Goal: Obtain resource: Download file/media

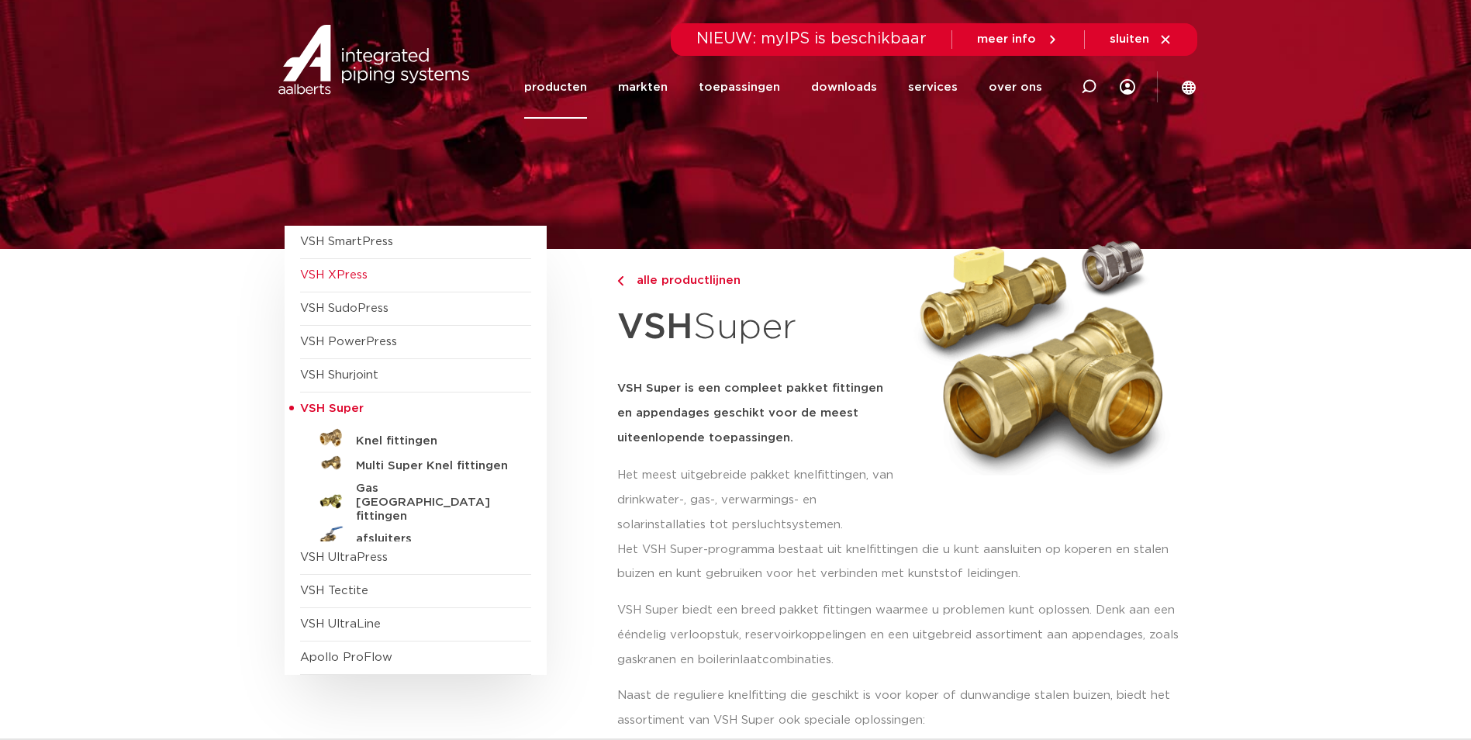
click at [347, 271] on span "VSH XPress" at bounding box center [333, 275] width 67 height 12
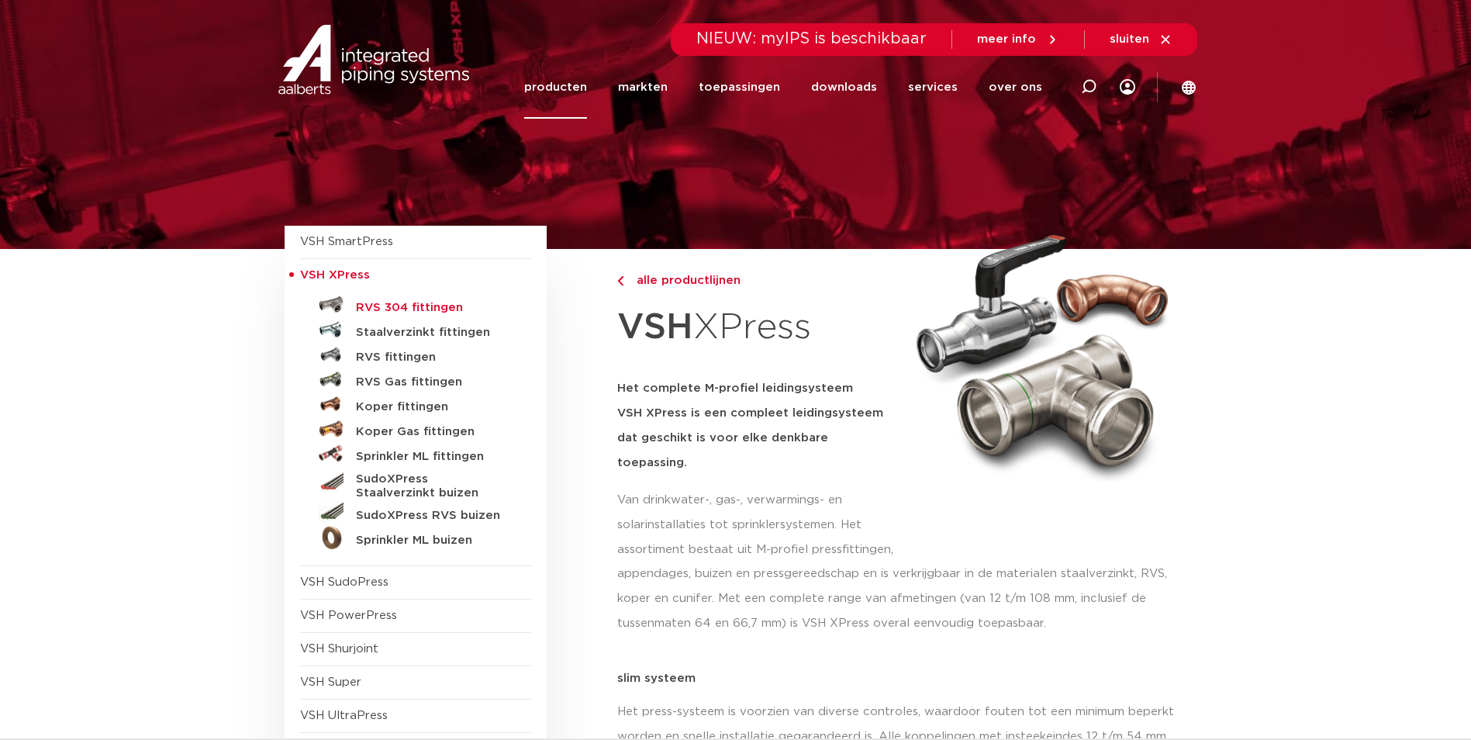
click at [402, 303] on h5 "RVS 304 fittingen" at bounding box center [433, 308] width 154 height 14
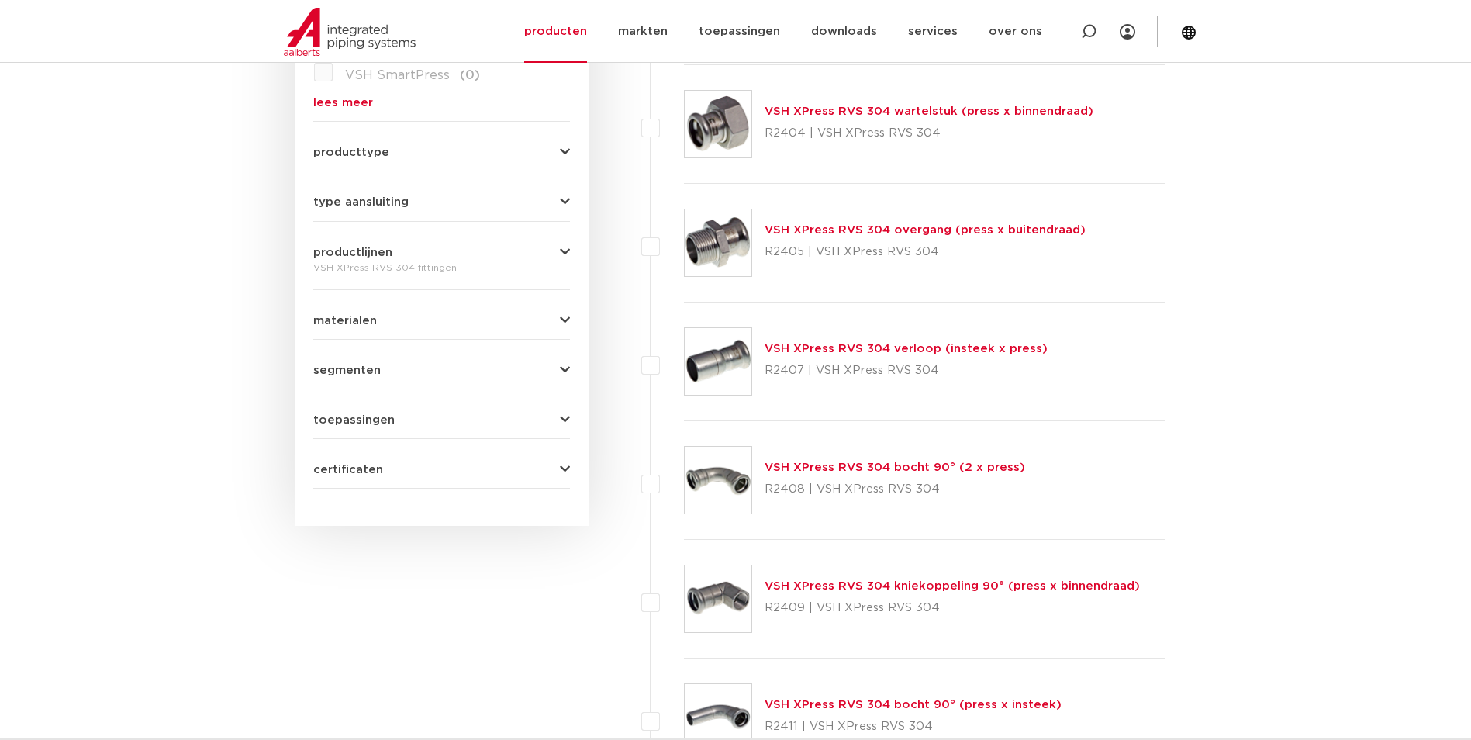
scroll to position [620, 0]
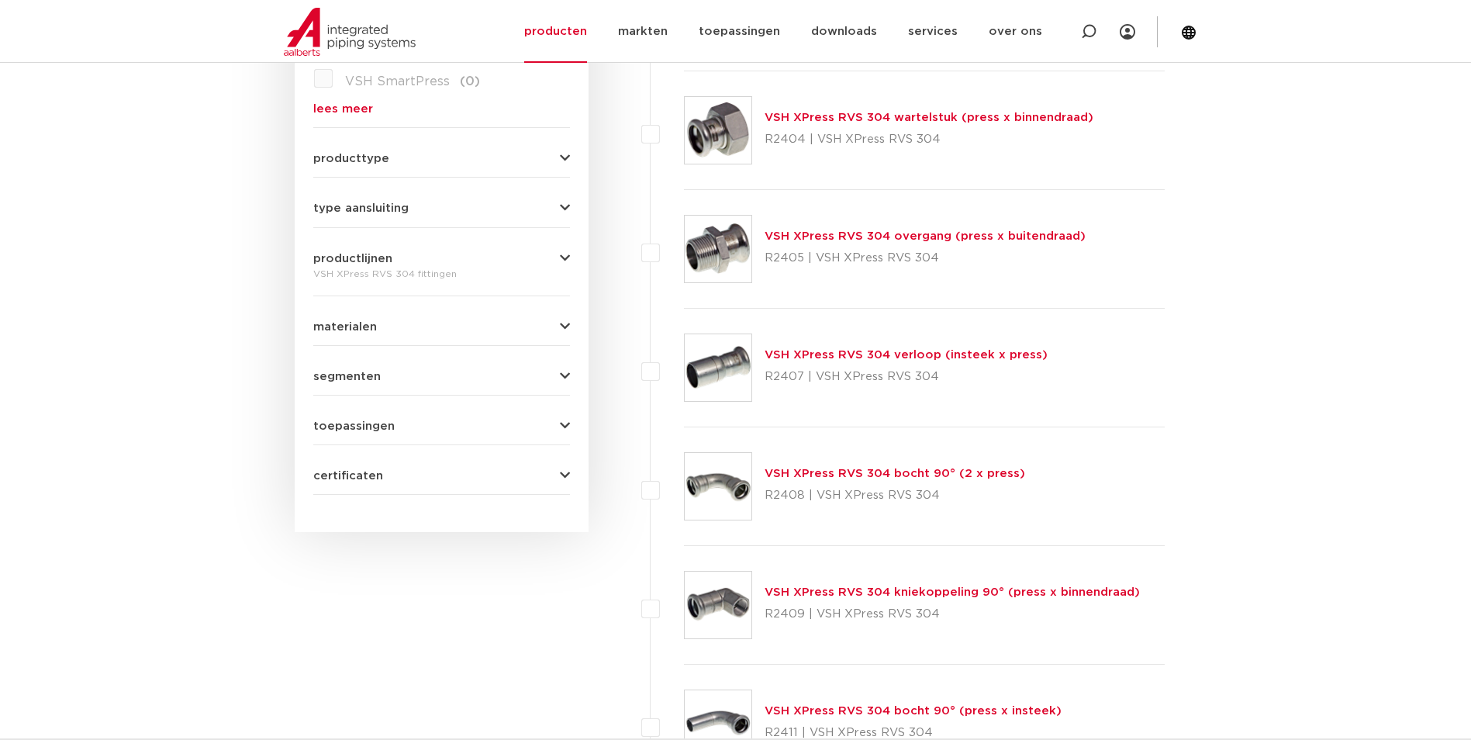
click at [969, 237] on link "VSH XPress RVS 304 overgang (press x buitendraad)" at bounding box center [925, 236] width 321 height 12
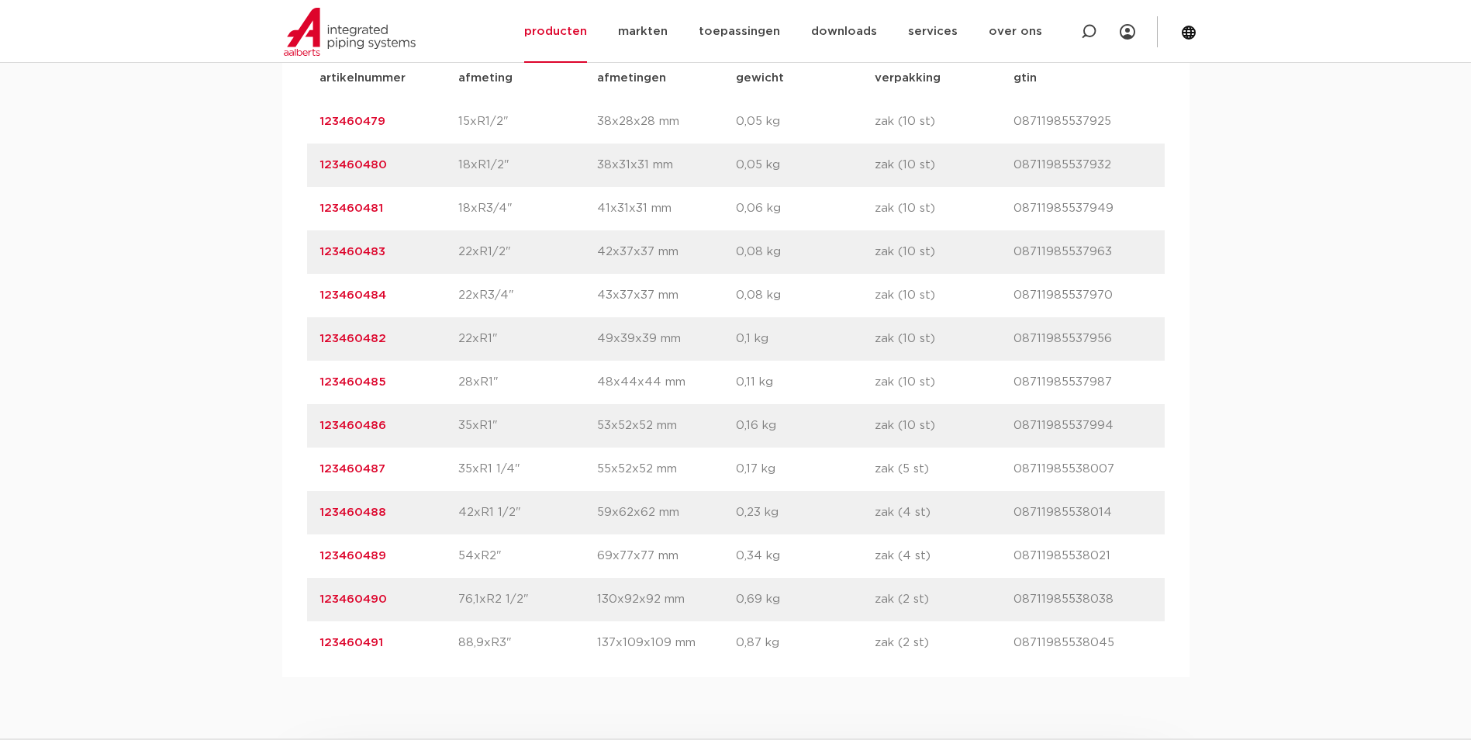
scroll to position [1241, 0]
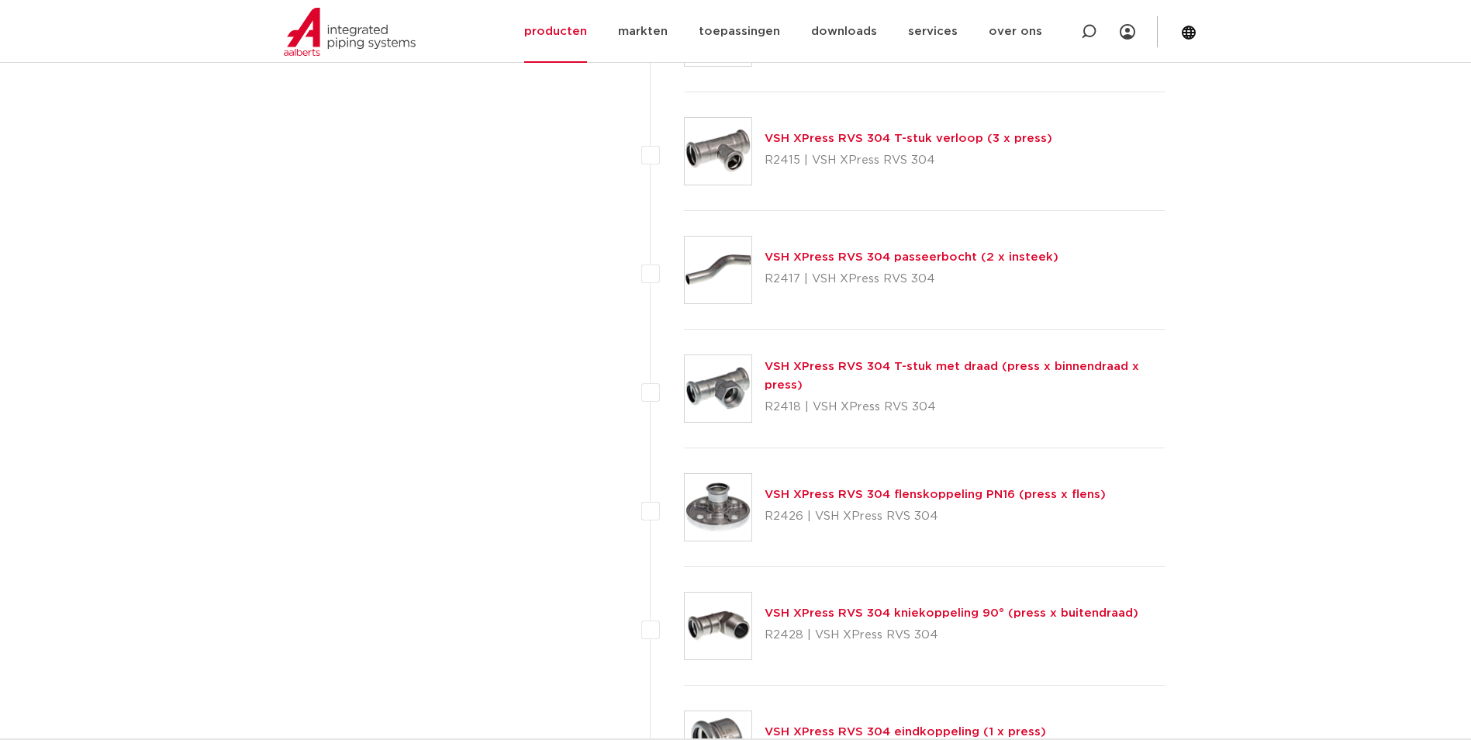
scroll to position [1706, 0]
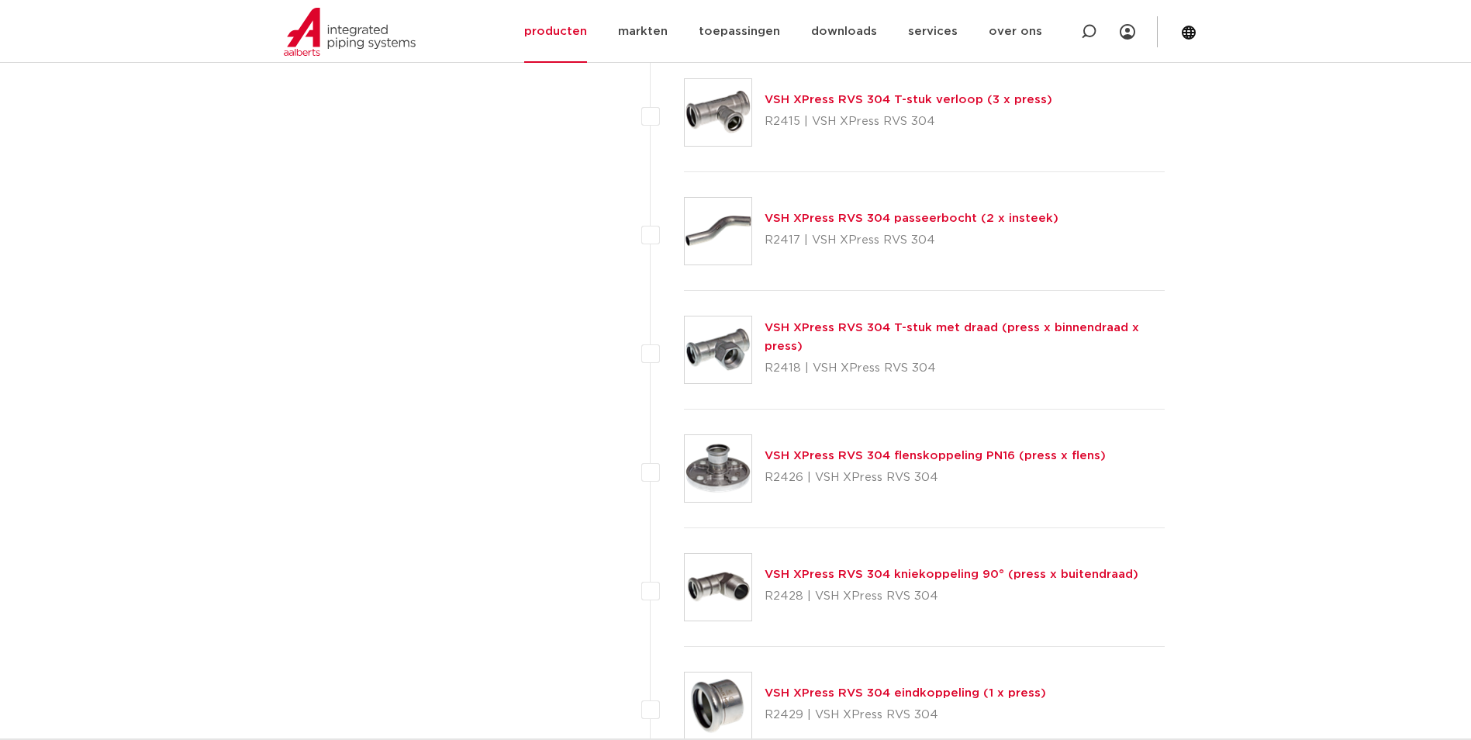
click at [858, 450] on link "VSH XPress RVS 304 flenskoppeling PN16 (press x flens)" at bounding box center [935, 456] width 341 height 12
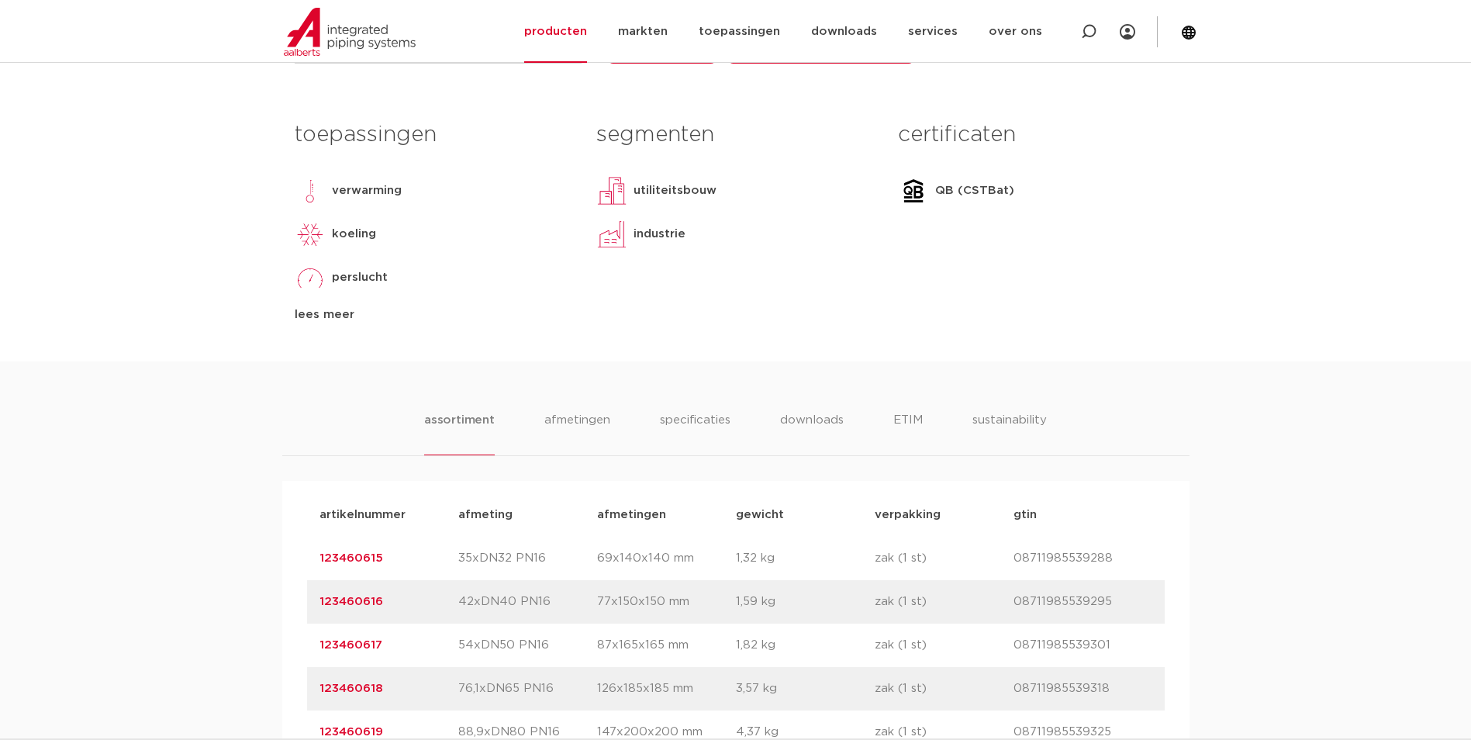
scroll to position [931, 0]
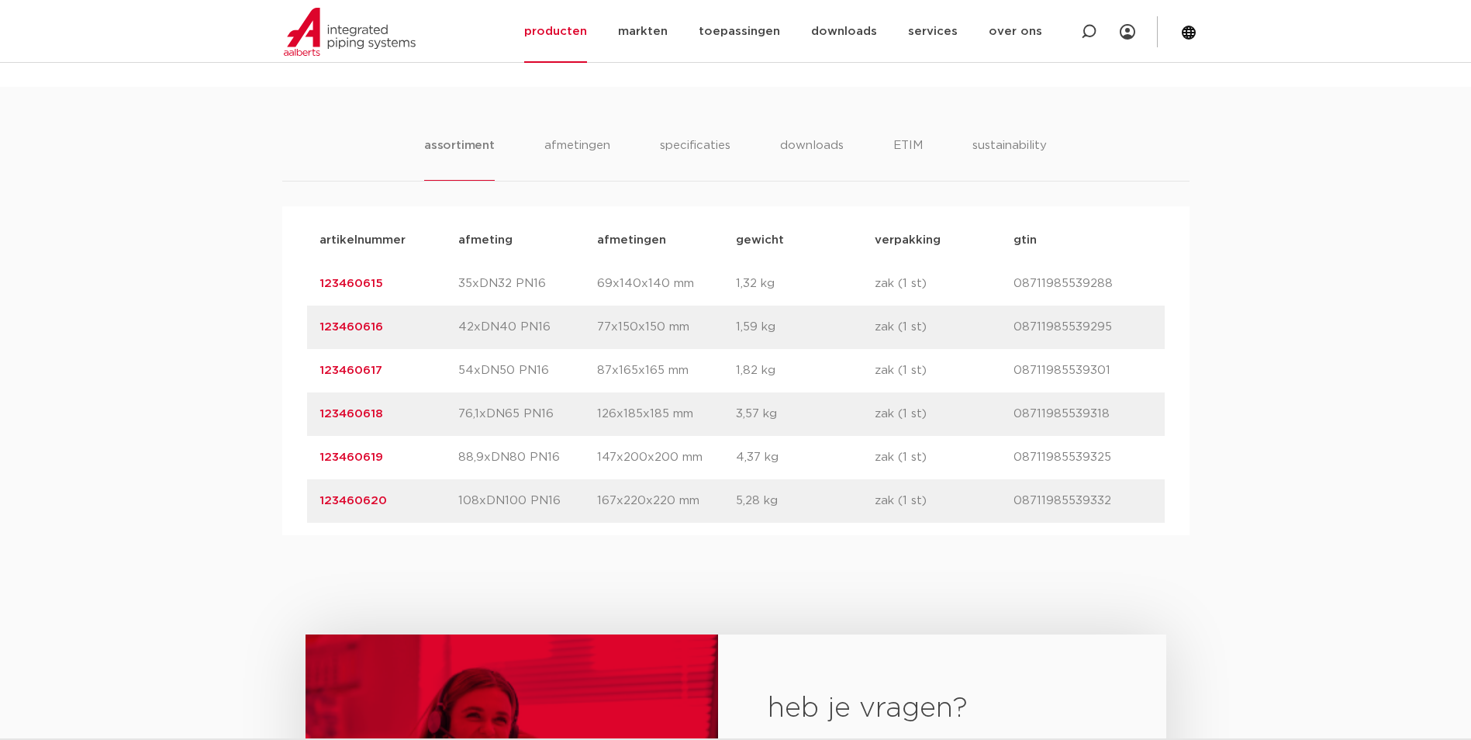
click at [344, 326] on link "123460616" at bounding box center [351, 327] width 64 height 12
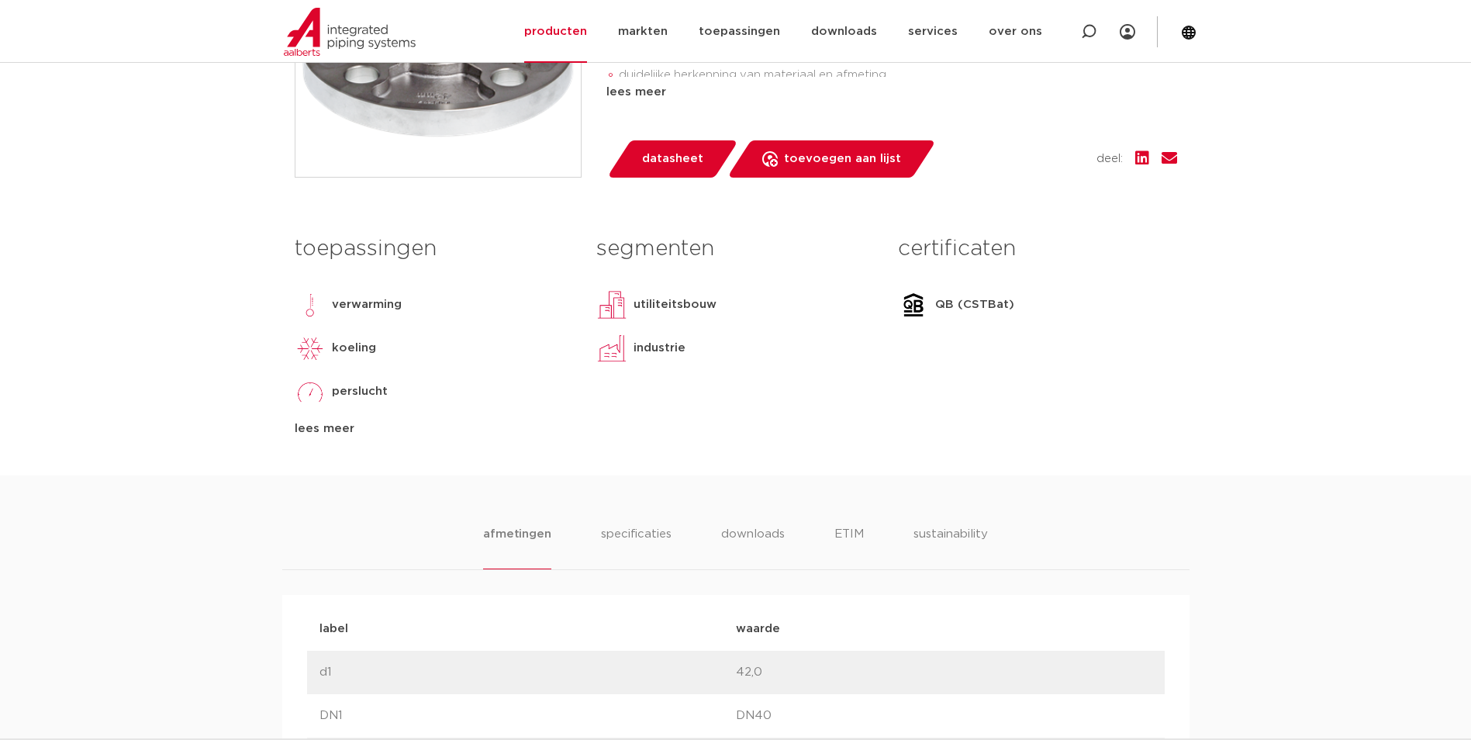
scroll to position [543, 0]
click at [751, 536] on li "downloads" at bounding box center [752, 546] width 64 height 44
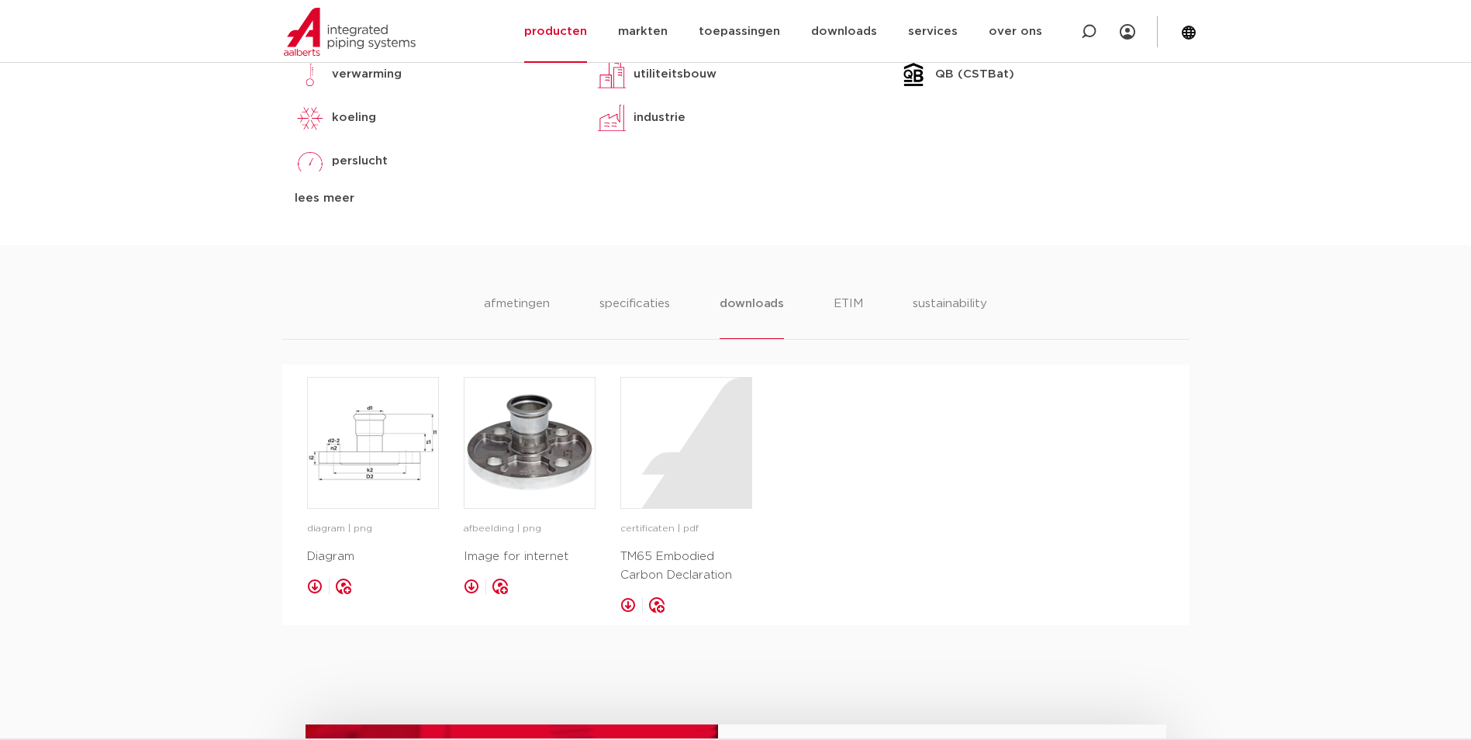
scroll to position [775, 0]
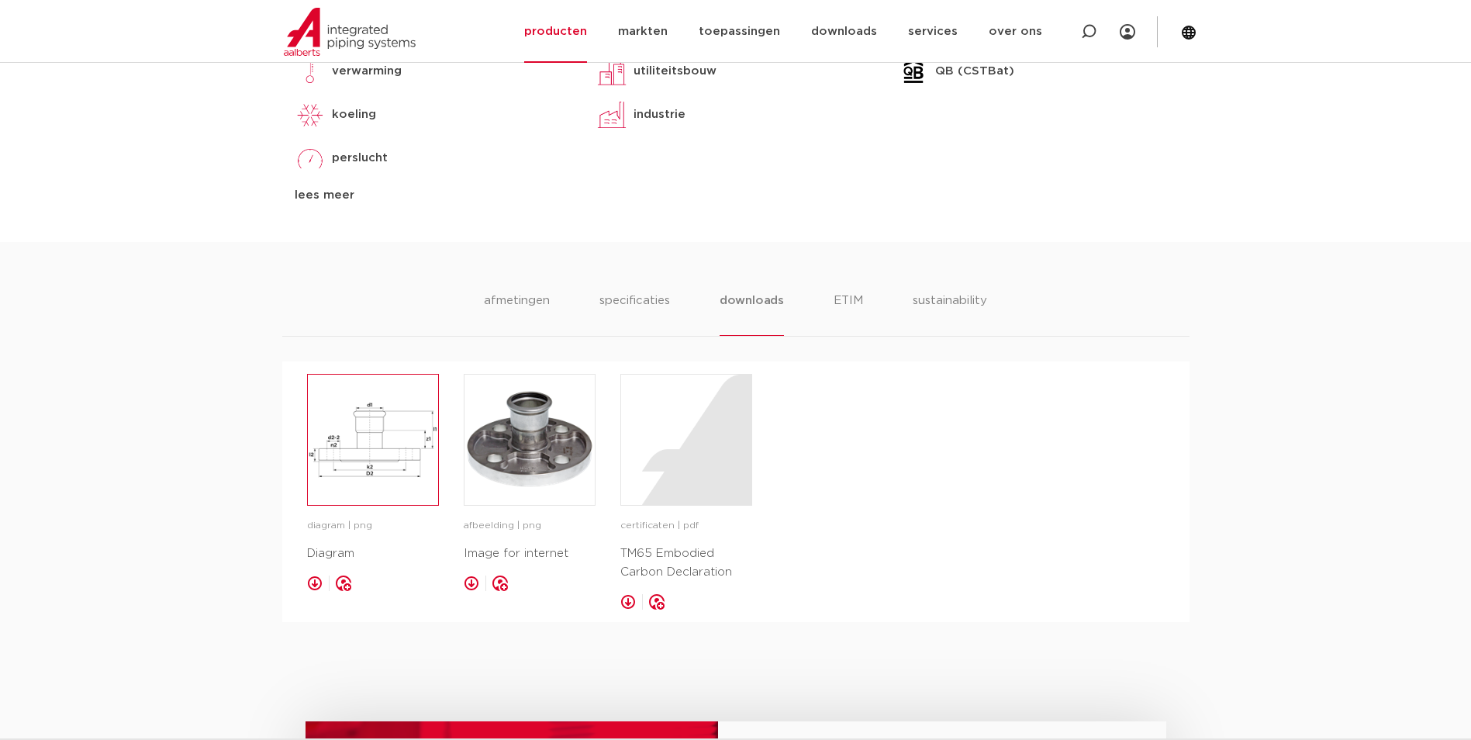
click at [383, 434] on img at bounding box center [373, 440] width 130 height 130
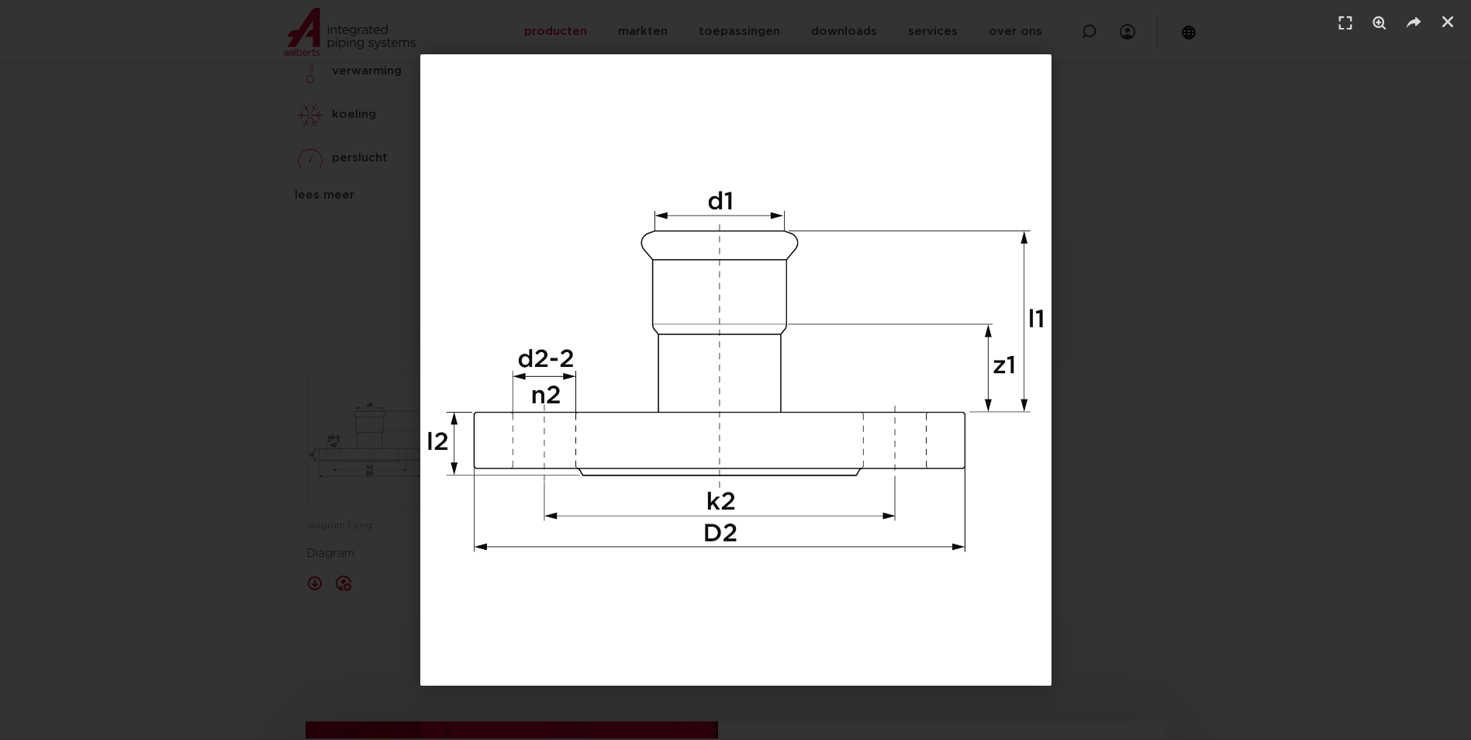
click at [1239, 125] on div "1 / 1" at bounding box center [735, 369] width 1362 height 631
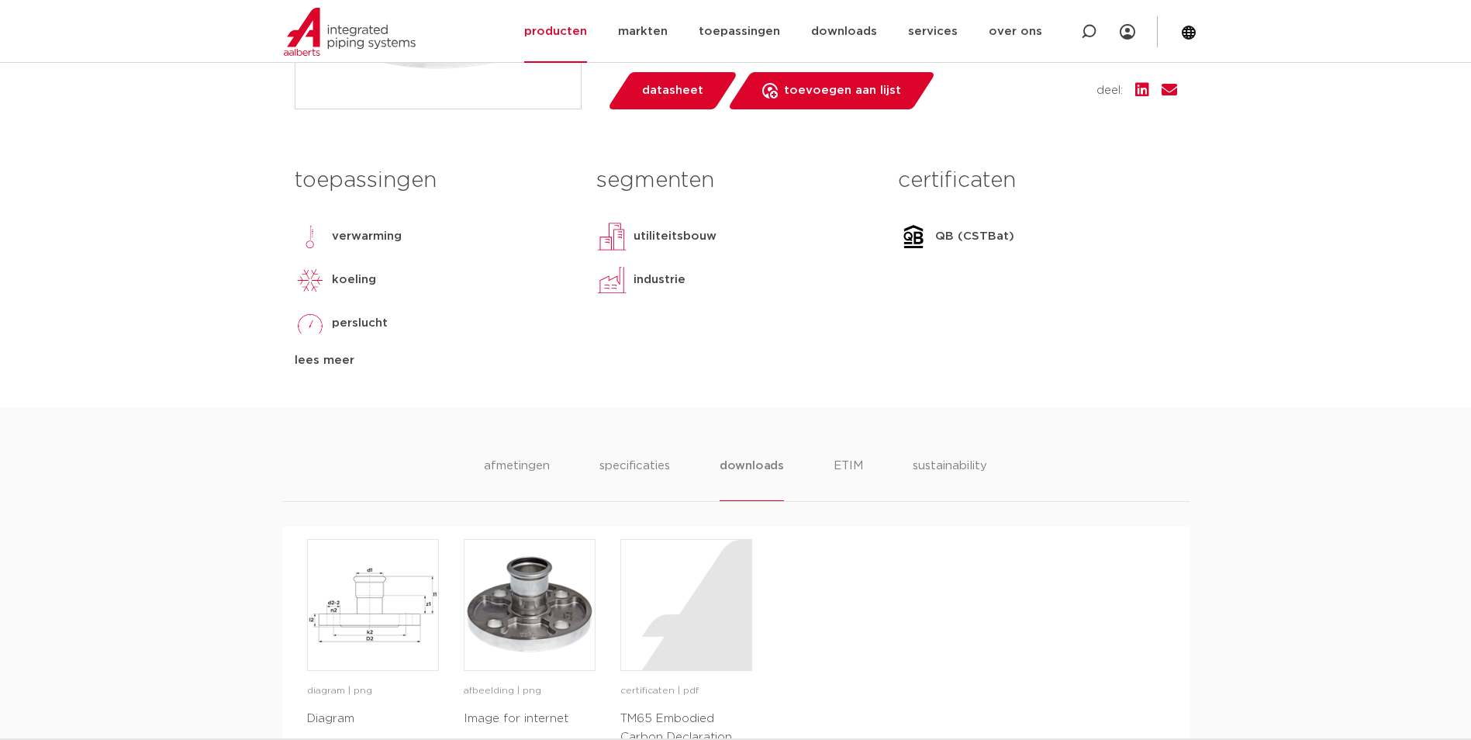
scroll to position [609, 0]
click at [632, 468] on li "specificaties" at bounding box center [634, 480] width 74 height 44
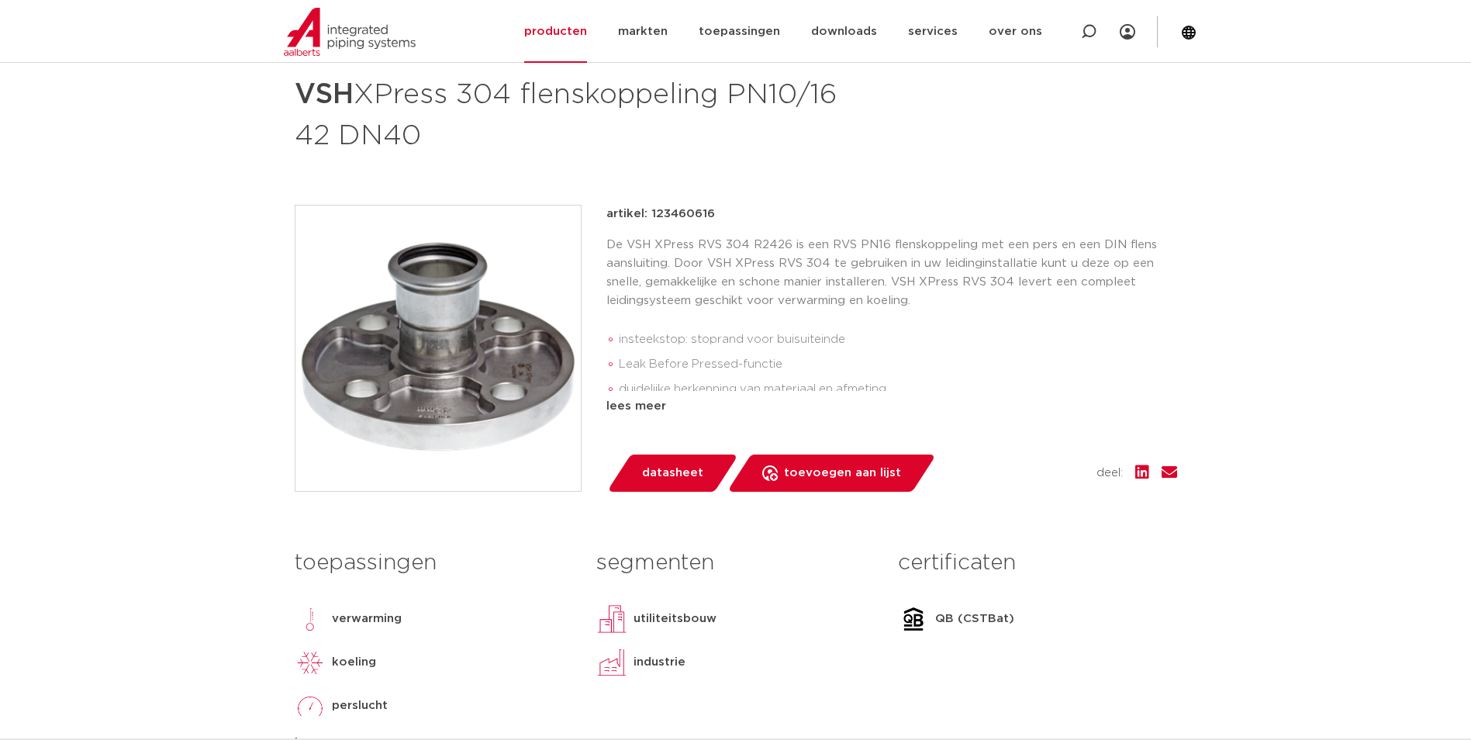
scroll to position [222, 0]
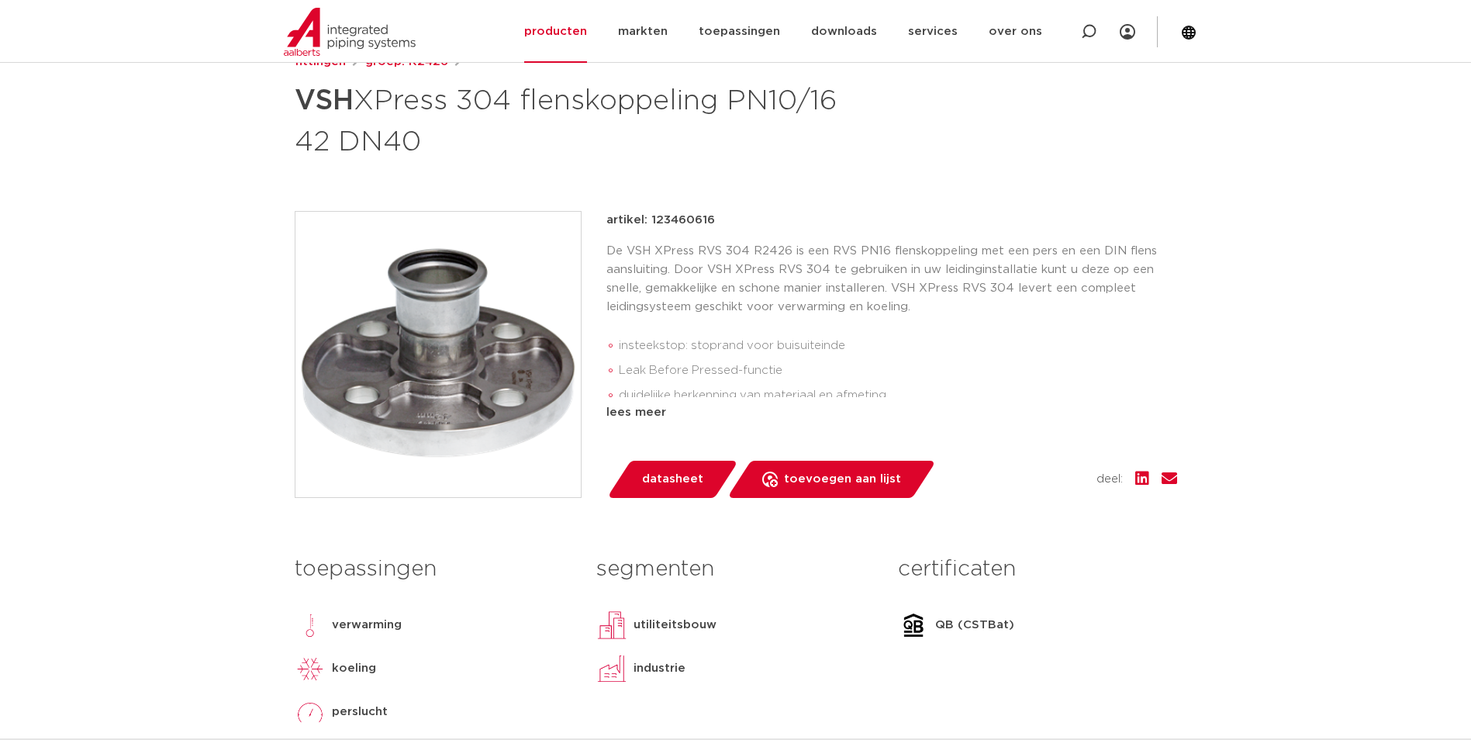
drag, startPoint x: 713, startPoint y: 216, endPoint x: 651, endPoint y: 219, distance: 62.1
click at [651, 221] on div "artikel: 123460616" at bounding box center [891, 220] width 571 height 19
copy p "123460616"
